Goal: Navigation & Orientation: Find specific page/section

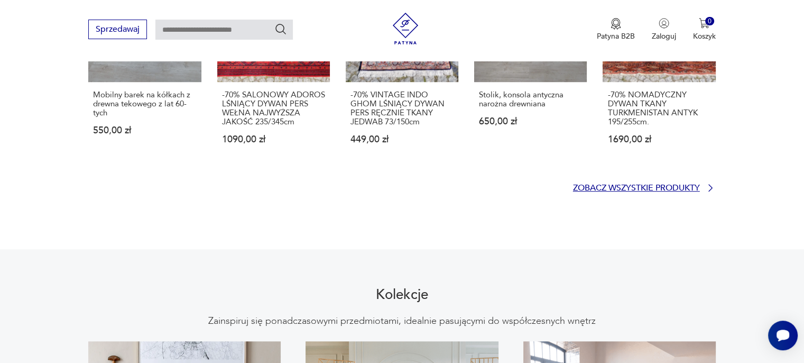
click at [656, 185] on p "Zobacz wszystkie produkty" at bounding box center [636, 188] width 127 height 7
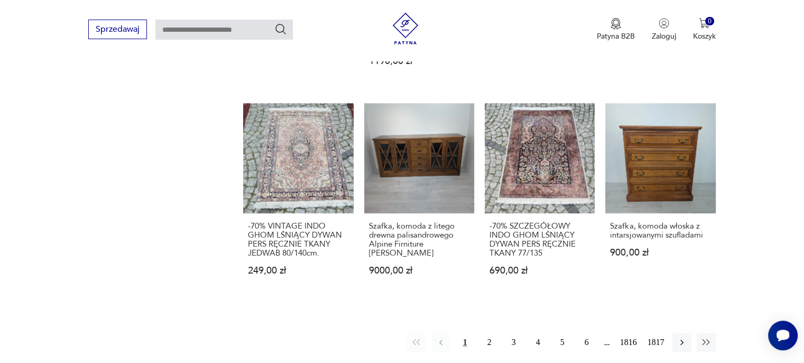
scroll to position [893, 0]
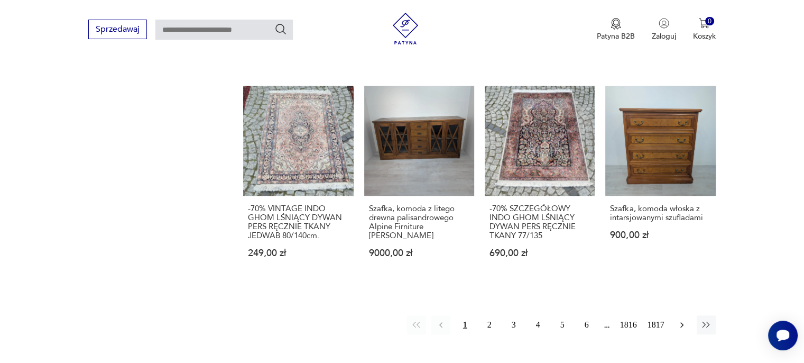
click at [683, 319] on icon "button" at bounding box center [682, 324] width 11 height 11
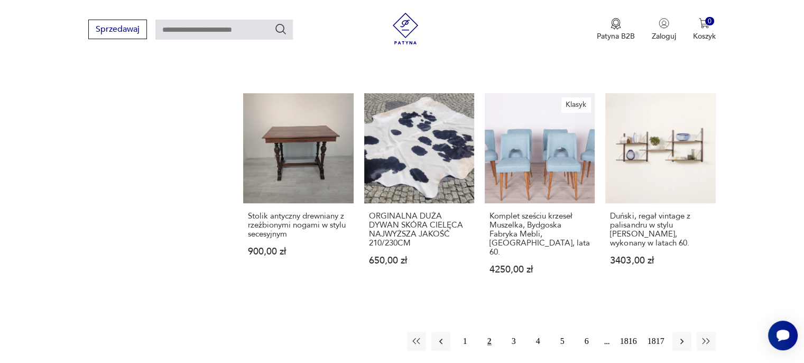
scroll to position [930, 0]
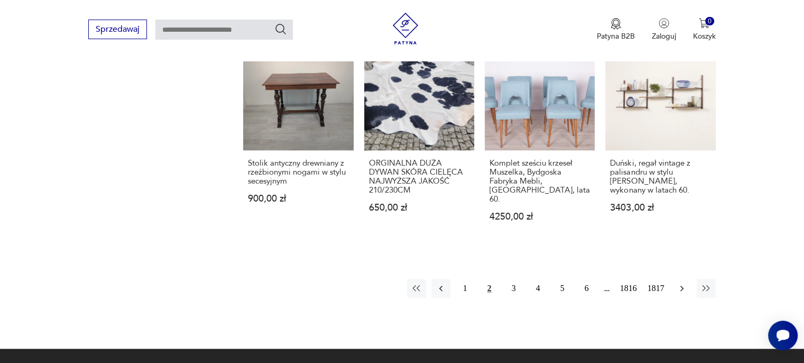
click at [679, 283] on icon "button" at bounding box center [682, 288] width 11 height 11
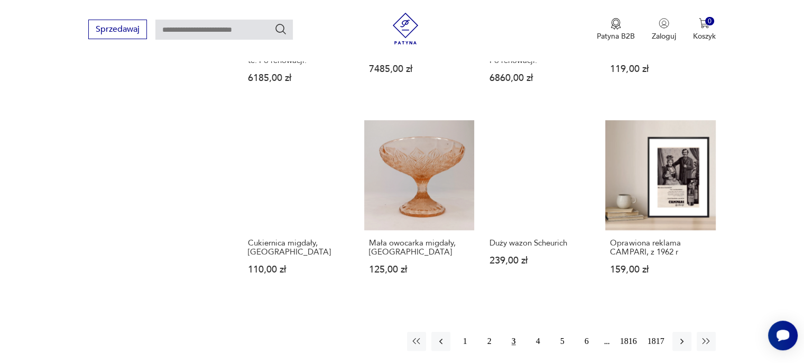
scroll to position [877, 0]
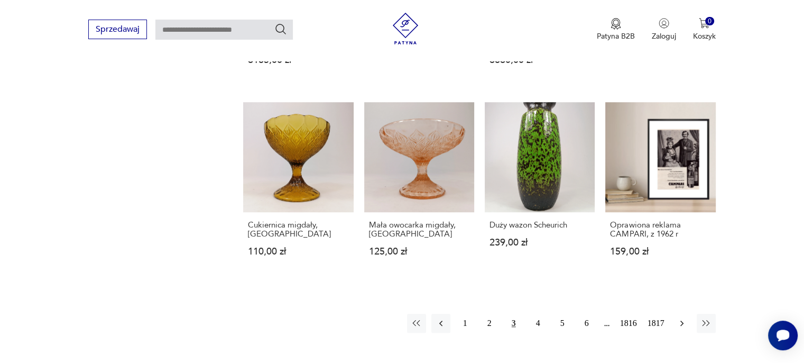
click at [681, 318] on icon "button" at bounding box center [682, 323] width 11 height 11
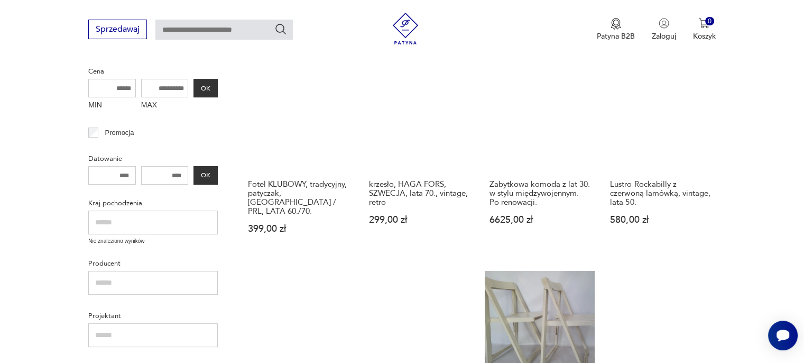
scroll to position [348, 0]
